Goal: Information Seeking & Learning: Learn about a topic

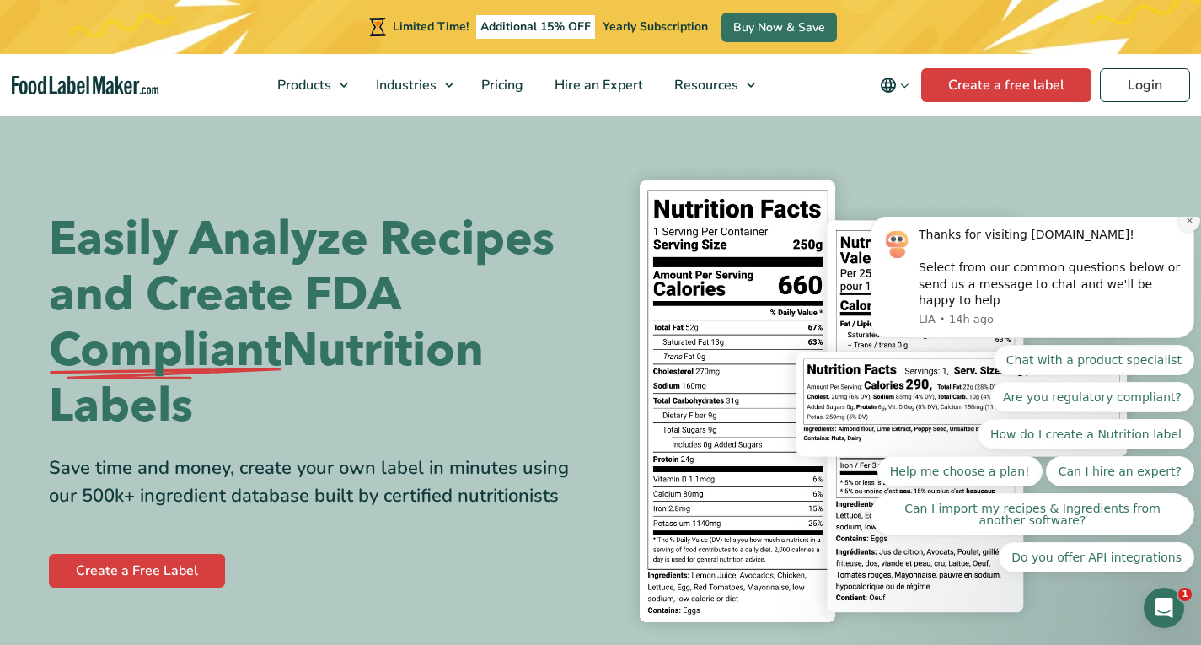
click at [1190, 225] on icon "Dismiss notification" at bounding box center [1189, 220] width 9 height 9
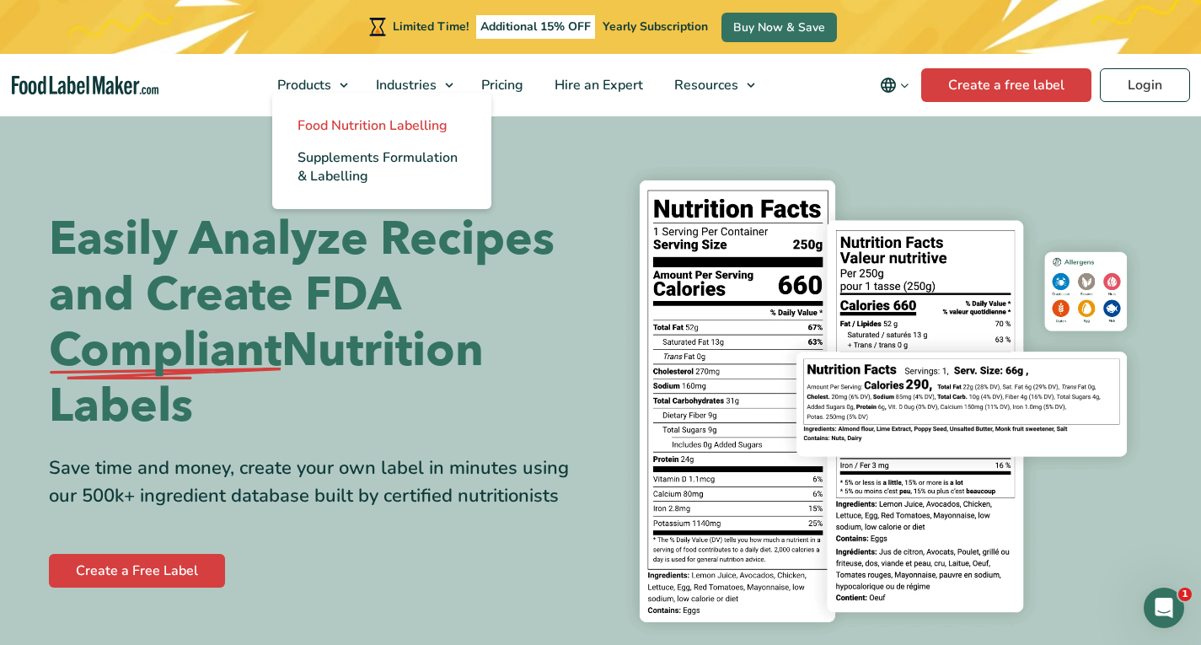
click at [356, 120] on span "Food Nutrition Labelling" at bounding box center [373, 125] width 150 height 19
click at [357, 162] on span "Supplements Formulation & Labelling" at bounding box center [378, 166] width 160 height 37
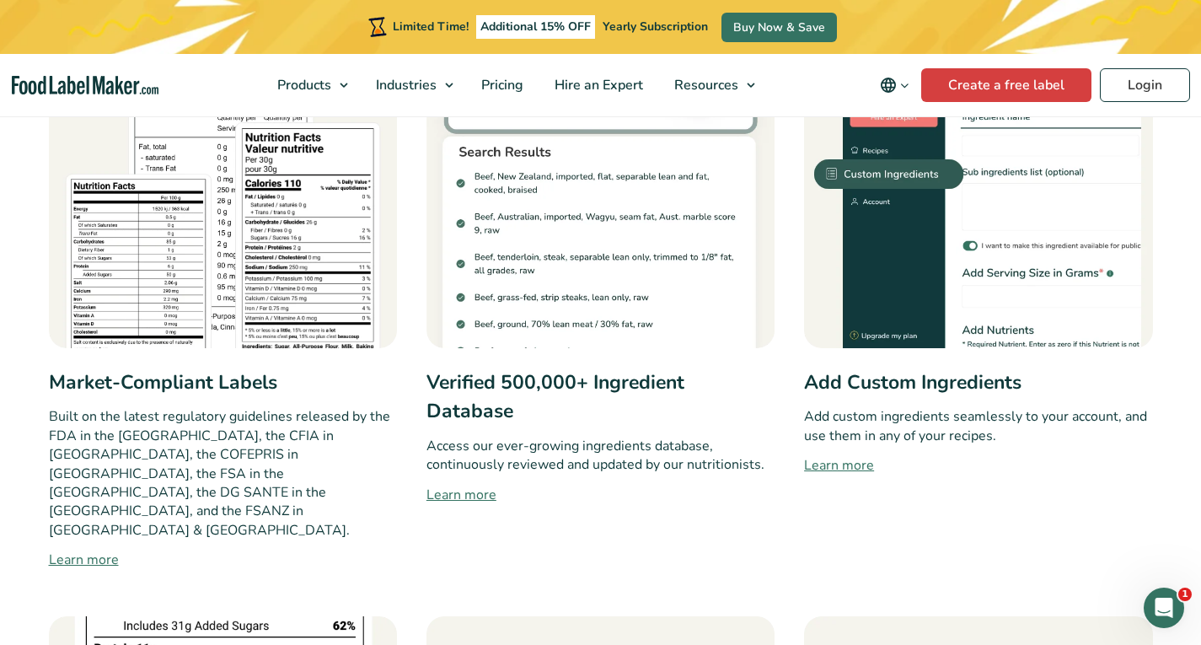
scroll to position [926, 0]
